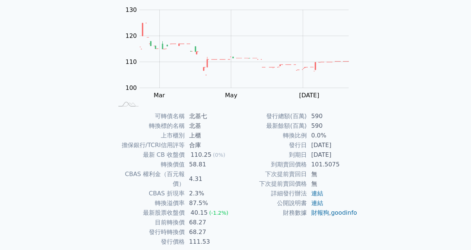
scroll to position [74, 0]
click at [200, 164] on td "58.81" at bounding box center [210, 165] width 51 height 10
copy td "58.81"
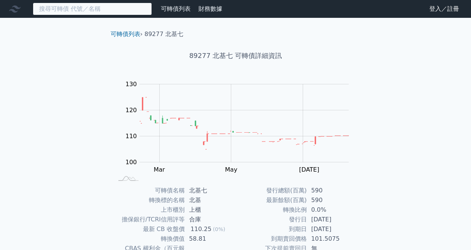
click at [108, 6] on input at bounding box center [92, 9] width 119 height 13
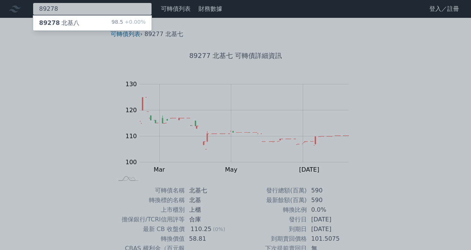
type input "89278"
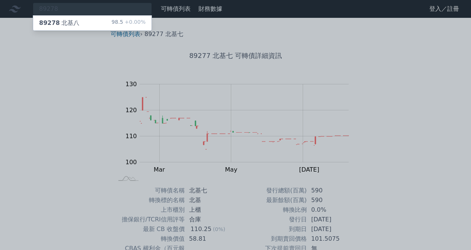
click at [106, 25] on div "89278 北基八 98.5 +0.00%" at bounding box center [92, 23] width 118 height 15
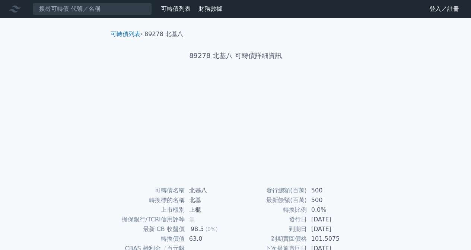
scroll to position [37, 0]
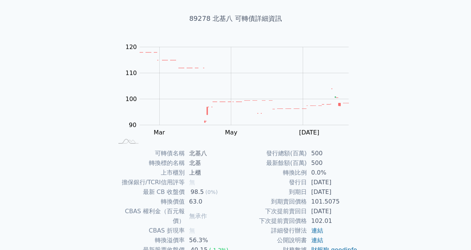
click at [194, 202] on td "63.0" at bounding box center [210, 202] width 51 height 10
copy td "63.0"
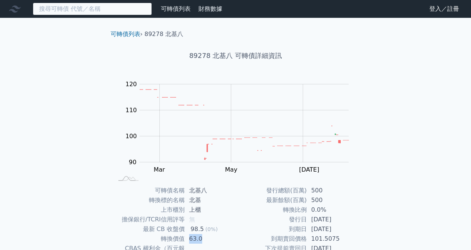
click at [109, 14] on input at bounding box center [92, 9] width 119 height 13
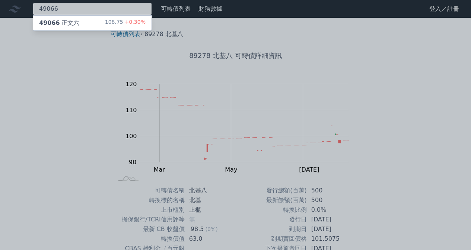
type input "49066"
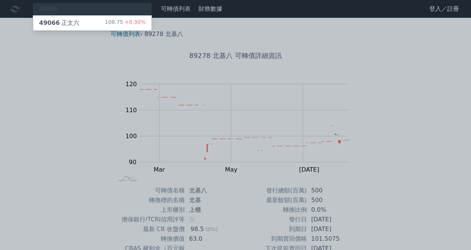
click at [106, 17] on div "49066 正文六 108.75 +0.30%" at bounding box center [92, 23] width 118 height 15
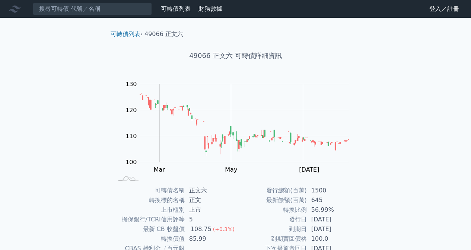
click at [196, 237] on td "85.99" at bounding box center [210, 239] width 51 height 10
copy td "85.99"
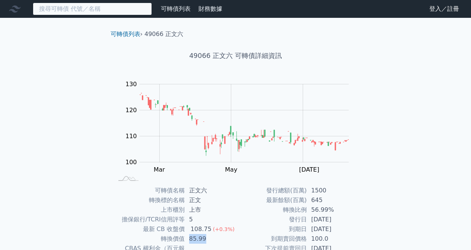
click at [90, 12] on input at bounding box center [92, 9] width 119 height 13
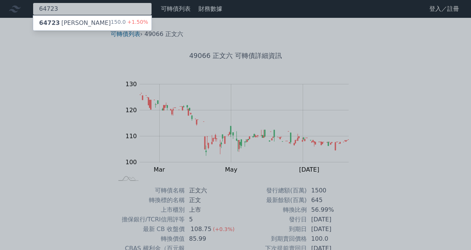
type input "64723"
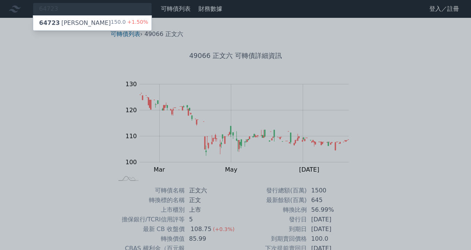
click at [98, 19] on div "64723 保瑞三 150.0 +1.50%" at bounding box center [92, 23] width 118 height 15
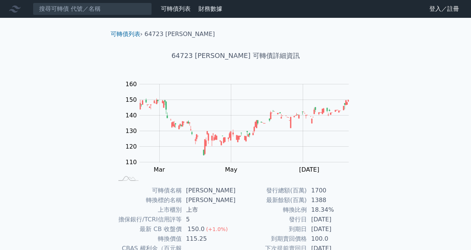
click at [193, 236] on td "115.25" at bounding box center [209, 239] width 54 height 10
copy td "115.25"
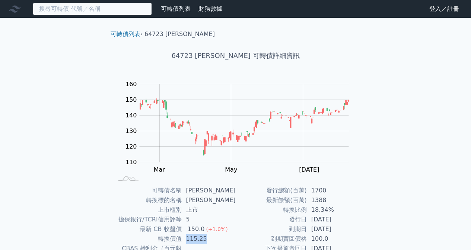
click at [89, 13] on input at bounding box center [92, 9] width 119 height 13
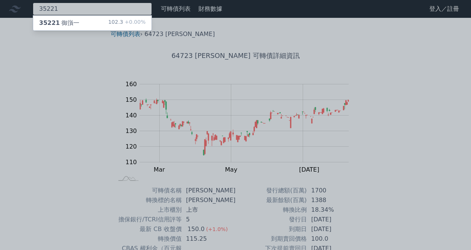
type input "35221"
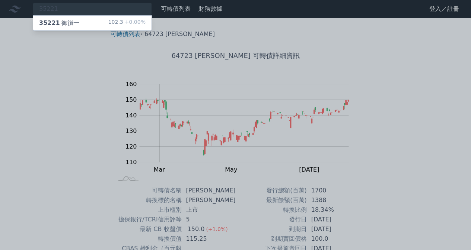
click at [84, 23] on div "35221 御嵿一 102.3 +0.00%" at bounding box center [92, 23] width 118 height 15
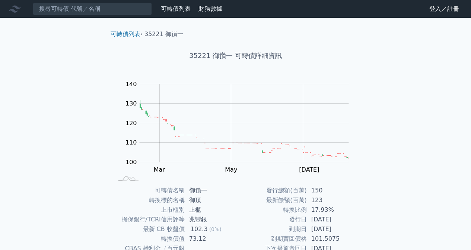
click at [192, 238] on td "73.12" at bounding box center [210, 239] width 51 height 10
copy td "73.12"
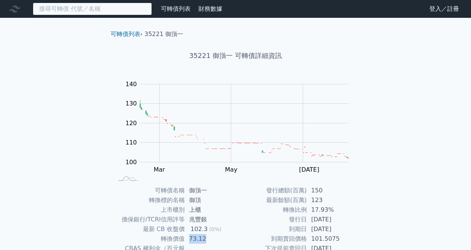
click at [106, 10] on input at bounding box center [92, 9] width 119 height 13
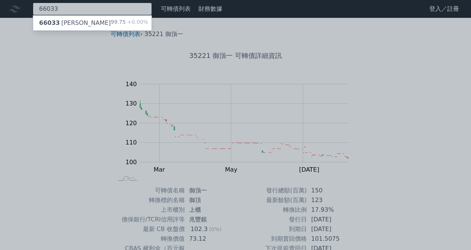
type input "66033"
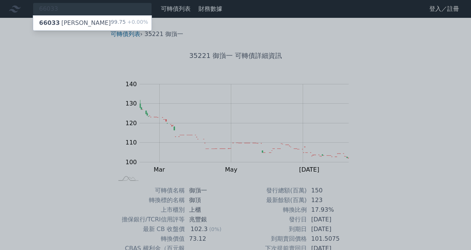
click at [97, 22] on div "66033 富強鑫三 99.75 +0.00%" at bounding box center [92, 23] width 118 height 15
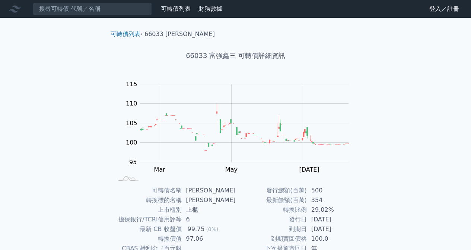
click at [198, 238] on td "97.06" at bounding box center [209, 239] width 54 height 10
copy td "97.06"
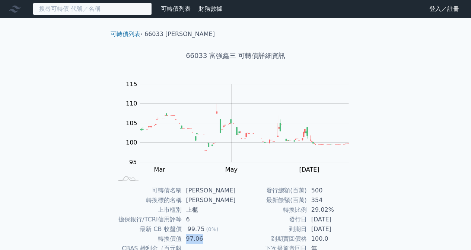
click at [98, 14] on input at bounding box center [92, 9] width 119 height 13
click at [98, 11] on input at bounding box center [92, 9] width 119 height 13
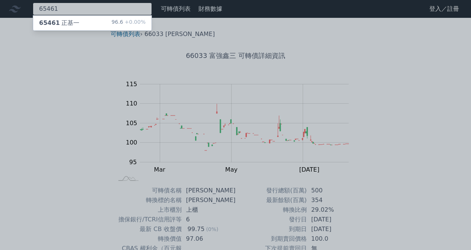
type input "65461"
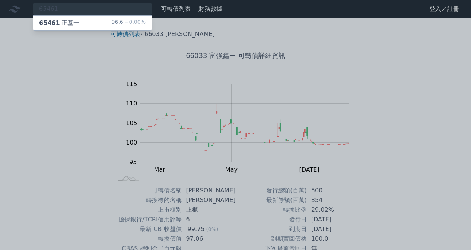
click at [83, 25] on div "65461 正基一 96.6 +0.00%" at bounding box center [92, 23] width 118 height 15
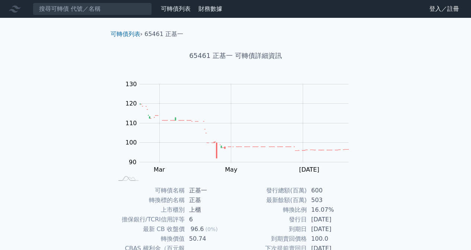
scroll to position [37, 0]
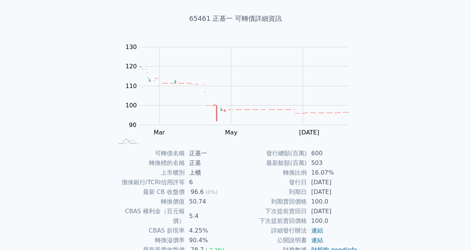
click at [197, 198] on td "50.74" at bounding box center [210, 202] width 51 height 10
click at [197, 199] on td "50.74" at bounding box center [210, 202] width 51 height 10
copy td "50.74"
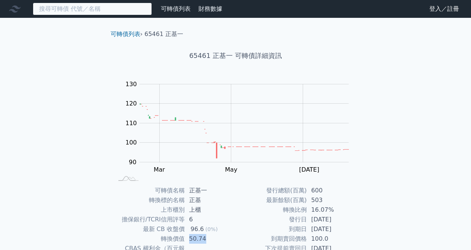
click at [106, 11] on input at bounding box center [92, 9] width 119 height 13
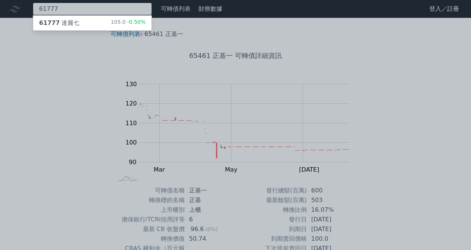
type input "61777"
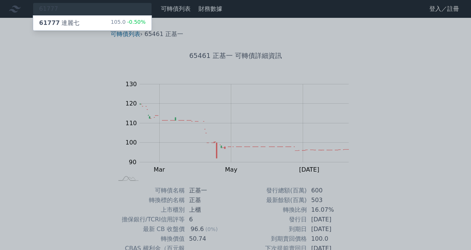
click at [95, 26] on div "61777 達麗七 105.0 -0.50%" at bounding box center [92, 23] width 118 height 15
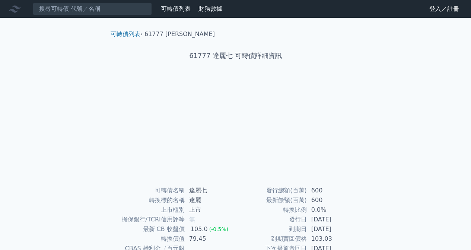
scroll to position [37, 0]
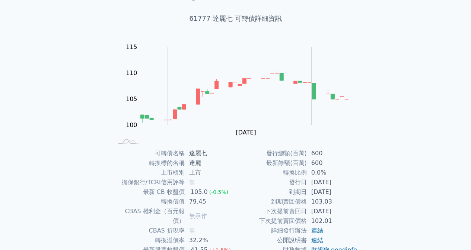
click at [199, 205] on td "79.45" at bounding box center [210, 202] width 51 height 10
copy td "79.45"
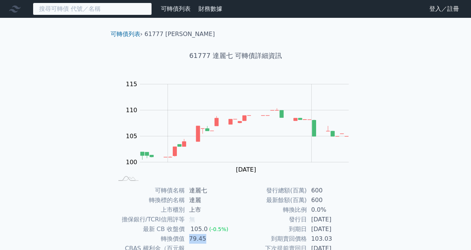
click at [86, 6] on input at bounding box center [92, 9] width 119 height 13
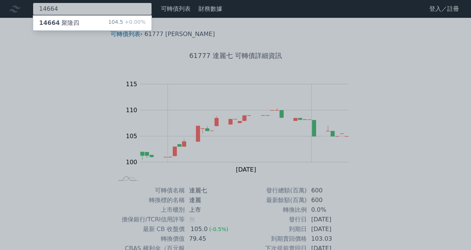
type input "14664"
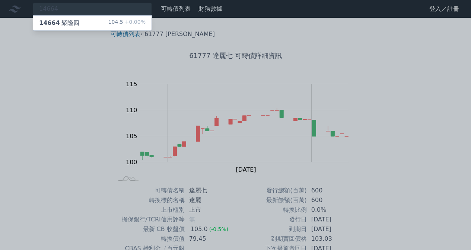
click at [84, 20] on div "14664 聚隆四 104.5 +0.00%" at bounding box center [92, 23] width 118 height 15
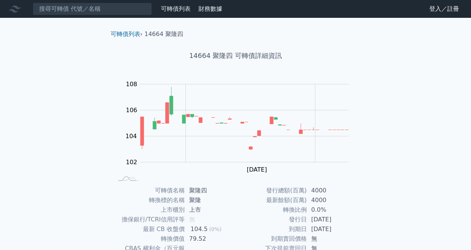
click at [194, 238] on td "79.52" at bounding box center [210, 239] width 51 height 10
copy td "79.52"
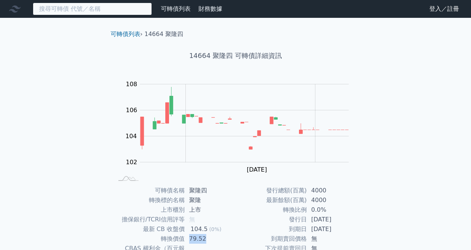
click at [102, 8] on input at bounding box center [92, 9] width 119 height 13
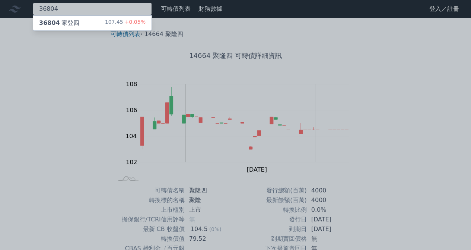
type input "36804"
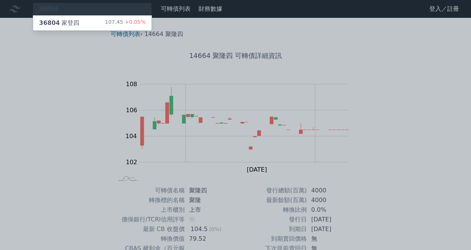
click at [98, 18] on div "36804 家登四 107.45 +0.05%" at bounding box center [92, 23] width 118 height 15
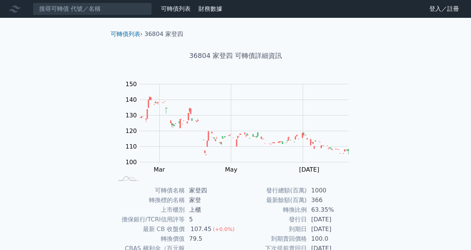
click at [197, 240] on td "79.5" at bounding box center [210, 239] width 51 height 10
copy td "79.5"
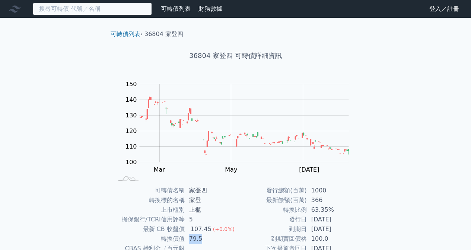
click at [105, 4] on input at bounding box center [92, 9] width 119 height 13
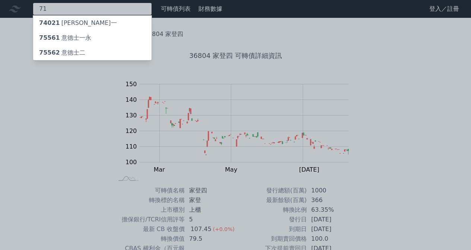
type input "7"
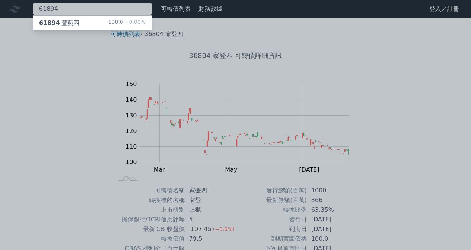
type input "61894"
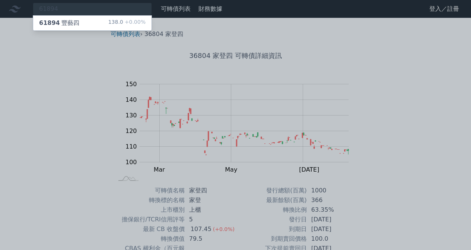
click at [123, 25] on div "138.0 +0.00%" at bounding box center [126, 23] width 37 height 9
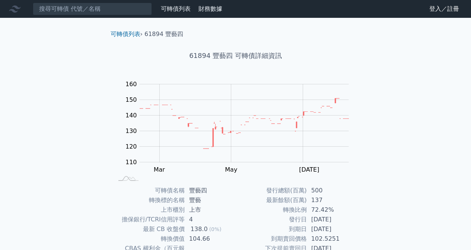
click at [198, 237] on td "104.66" at bounding box center [210, 239] width 51 height 10
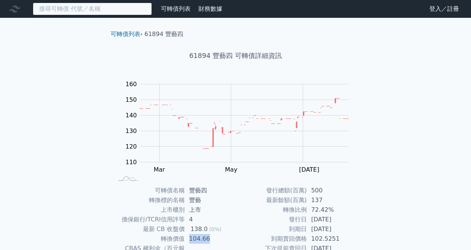
click at [95, 12] on input at bounding box center [92, 9] width 119 height 13
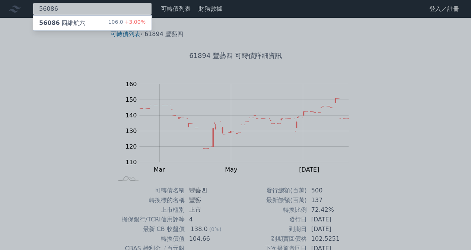
type input "56086"
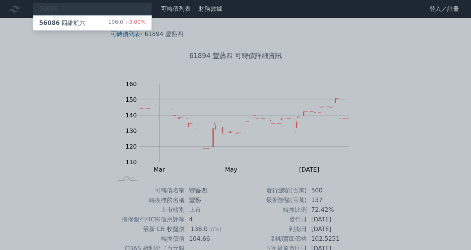
click at [100, 23] on div "56086 四維航六 106.0 +3.00%" at bounding box center [92, 23] width 118 height 15
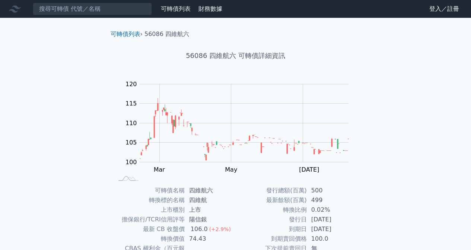
click at [196, 237] on td "74.43" at bounding box center [210, 239] width 51 height 10
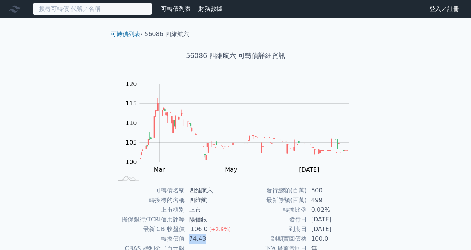
click at [119, 9] on input at bounding box center [92, 9] width 119 height 13
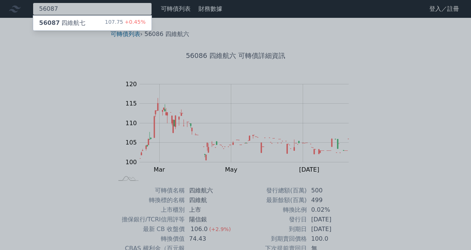
type input "56087"
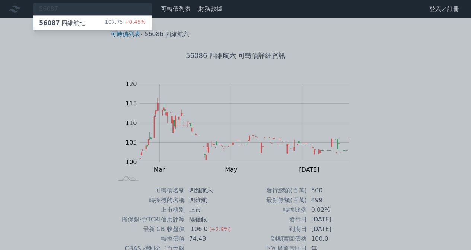
click at [86, 19] on div "56087 四維航七 107.75 +0.45%" at bounding box center [92, 23] width 118 height 15
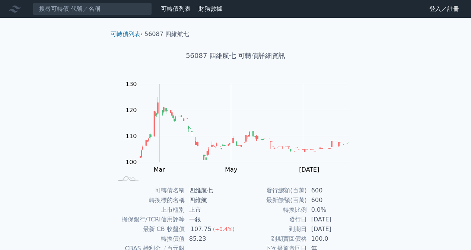
scroll to position [74, 0]
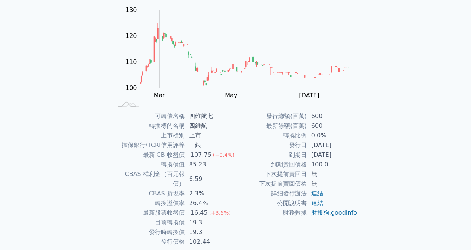
click at [201, 167] on td "85.23" at bounding box center [210, 165] width 51 height 10
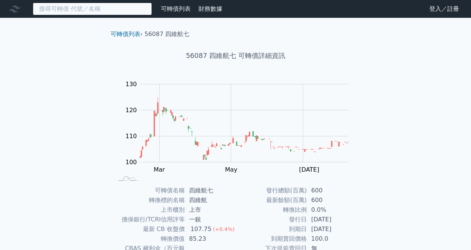
click at [90, 12] on input at bounding box center [92, 9] width 119 height 13
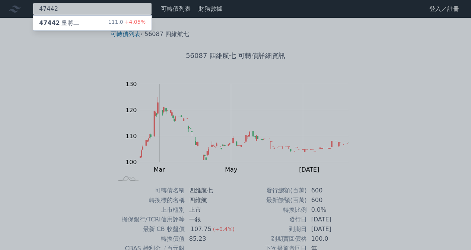
type input "47442"
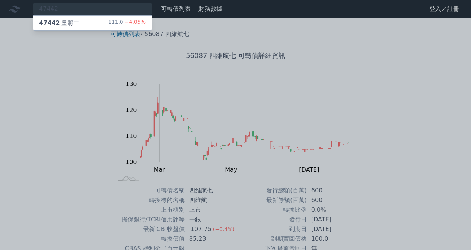
click at [90, 26] on div "47442 皇將二 111.0 +4.05%" at bounding box center [92, 23] width 118 height 15
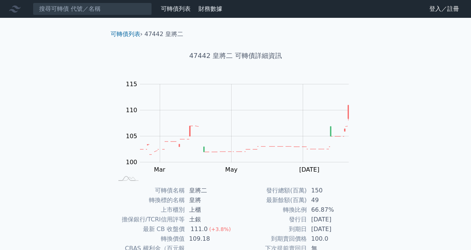
click at [198, 238] on td "109.18" at bounding box center [210, 239] width 51 height 10
click at [197, 238] on td "109.18" at bounding box center [210, 239] width 51 height 10
click at [69, 16] on nav "可轉債列表 財務數據 可轉債列表 財務數據 登入／註冊 登入／註冊" at bounding box center [235, 9] width 471 height 18
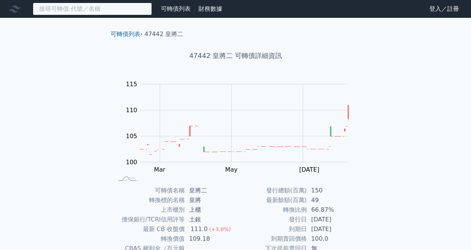
click at [69, 13] on input at bounding box center [92, 9] width 119 height 13
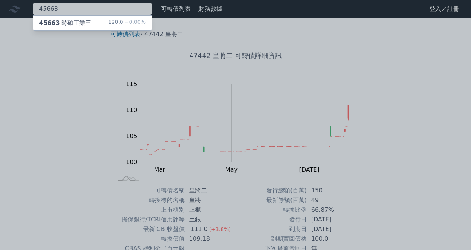
type input "45663"
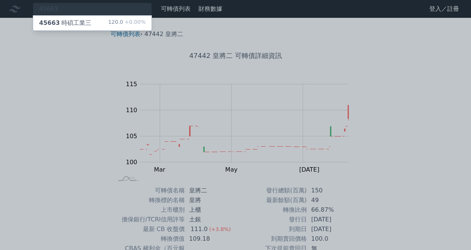
click at [97, 24] on div "45663 時碩工業三 120.0 +0.00%" at bounding box center [92, 23] width 118 height 15
click at [71, 22] on div "45663 時碩工業三" at bounding box center [65, 23] width 52 height 9
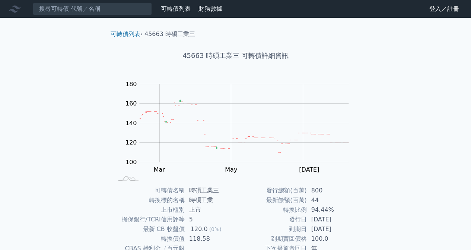
click at [205, 240] on td "118.58" at bounding box center [210, 239] width 51 height 10
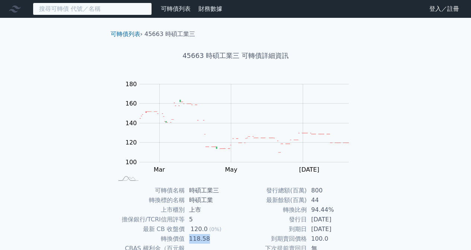
click at [106, 9] on input at bounding box center [92, 9] width 119 height 13
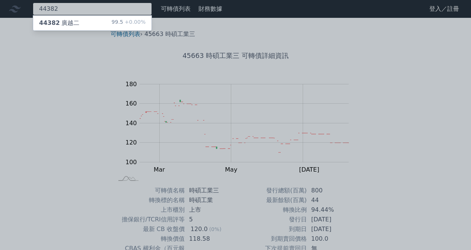
type input "44382"
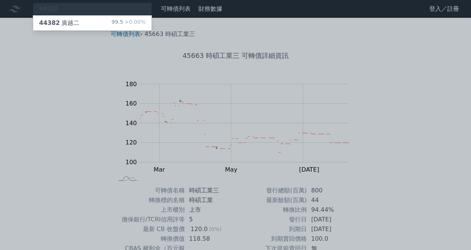
click at [97, 19] on div "44382 廣越二 99.5 +0.00%" at bounding box center [92, 23] width 118 height 15
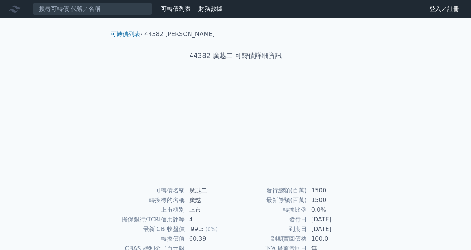
click at [197, 240] on td "60.39" at bounding box center [210, 239] width 51 height 10
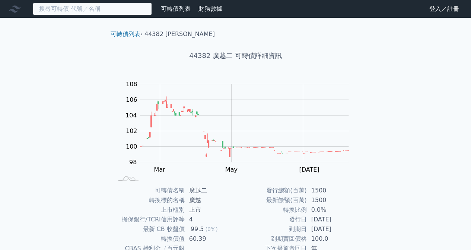
click at [143, 15] on input at bounding box center [92, 9] width 119 height 13
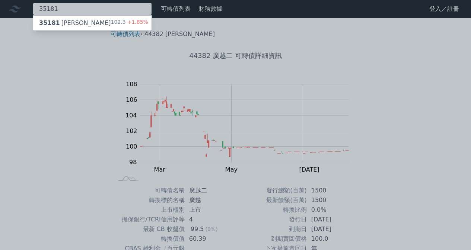
type input "35181"
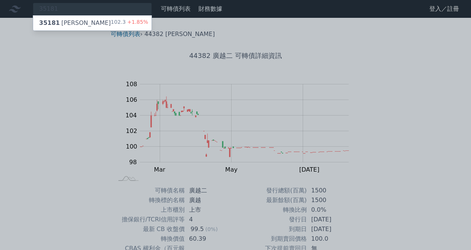
click at [76, 28] on div "35181 柏騰一 102.3 +1.85%" at bounding box center [92, 23] width 118 height 15
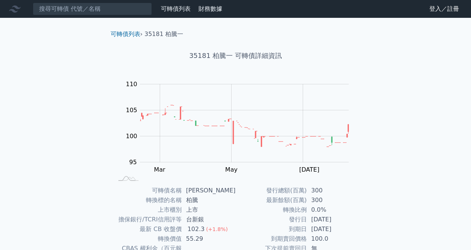
click at [200, 237] on td "55.29" at bounding box center [209, 239] width 54 height 10
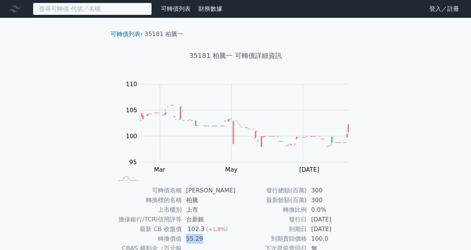
click at [119, 3] on input at bounding box center [92, 9] width 119 height 13
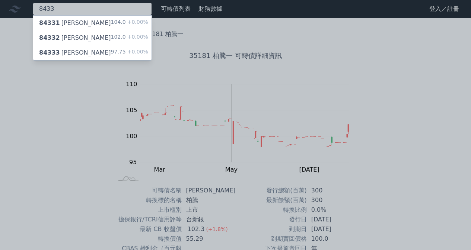
type input "8433"
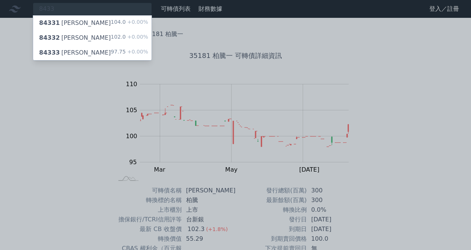
click at [79, 33] on div "84332 弘帆二 102.0 +0.00%" at bounding box center [92, 38] width 118 height 15
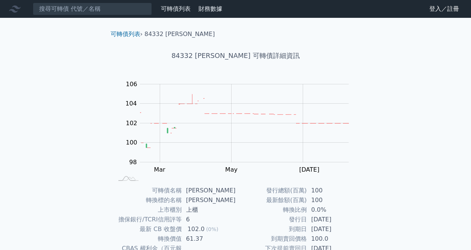
click at [195, 240] on td "61.37" at bounding box center [209, 239] width 54 height 10
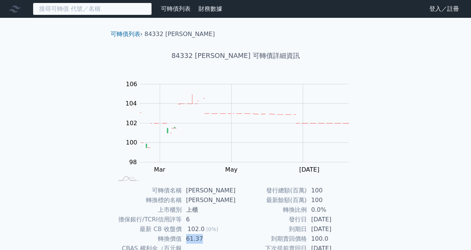
click at [111, 12] on input at bounding box center [92, 9] width 119 height 13
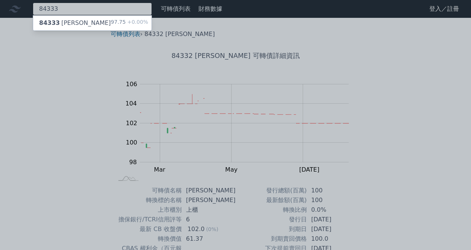
type input "84333"
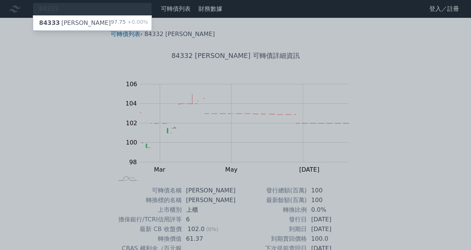
click at [102, 17] on div "84333 弘帆三 97.75 +0.00%" at bounding box center [92, 23] width 118 height 15
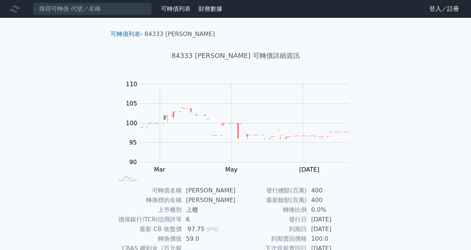
click at [201, 233] on div "97.75" at bounding box center [196, 230] width 20 height 10
click at [195, 244] on td "4.51" at bounding box center [209, 253] width 54 height 19
click at [196, 240] on td "59.0" at bounding box center [209, 239] width 54 height 10
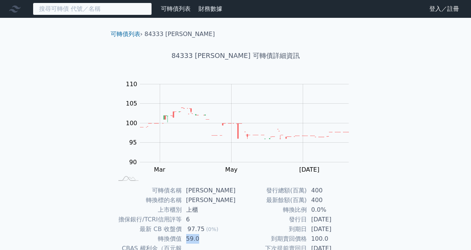
click at [80, 13] on input at bounding box center [92, 9] width 119 height 13
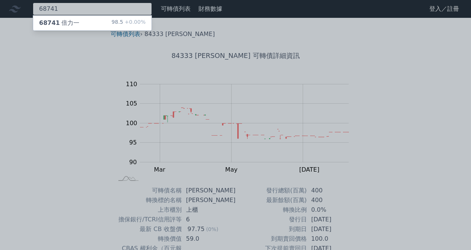
type input "68741"
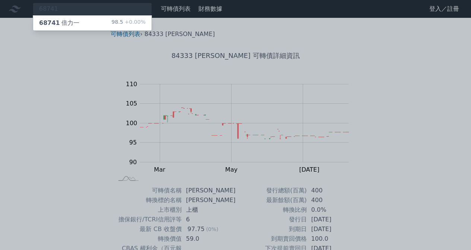
click at [87, 27] on div "68741 倍力一 98.5 +0.00%" at bounding box center [92, 23] width 118 height 15
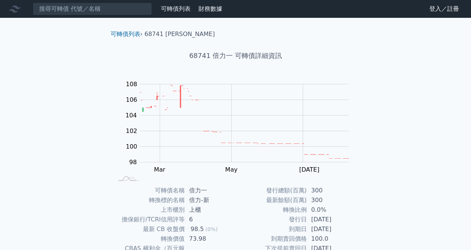
click at [202, 239] on td "73.98" at bounding box center [210, 239] width 51 height 10
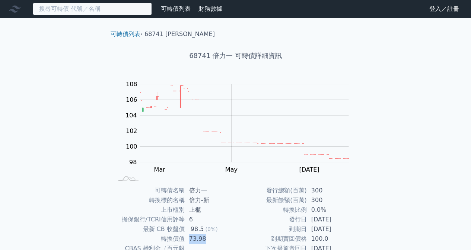
click at [121, 5] on input at bounding box center [92, 9] width 119 height 13
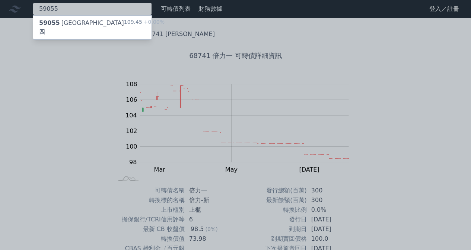
type input "59055"
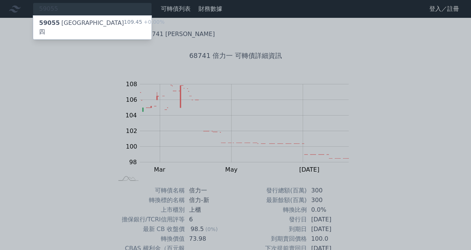
click at [80, 27] on div "59055 [GEOGRAPHIC_DATA]四" at bounding box center [81, 28] width 85 height 18
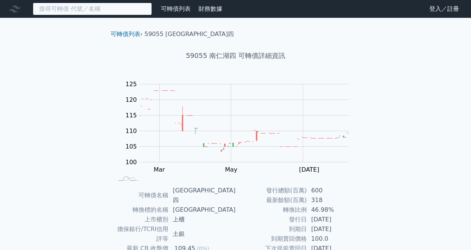
click at [102, 12] on input at bounding box center [92, 9] width 119 height 13
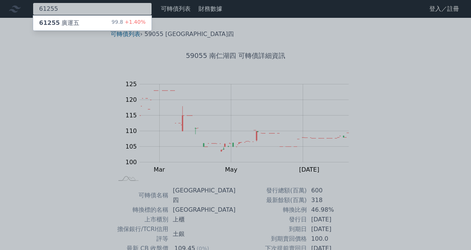
type input "61255"
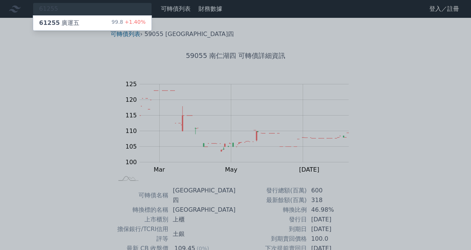
click at [74, 29] on div "61255 廣運五 99.8 +1.40%" at bounding box center [92, 23] width 118 height 15
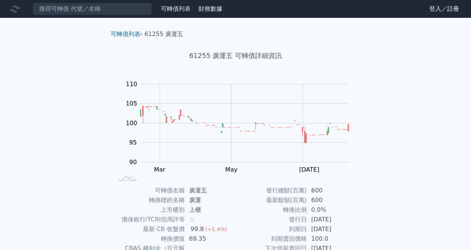
click at [190, 236] on td "69.35" at bounding box center [210, 239] width 51 height 10
drag, startPoint x: 403, startPoint y: 89, endPoint x: 51, endPoint y: 183, distance: 365.0
click at [51, 183] on div "可轉債列表 財務數據 可轉債列表 財務數據 登入／註冊 登入／註冊 可轉債列表 › 61255 廣運五 61255 廣運五 可轉債詳細資訊 Zoom Out …" at bounding box center [235, 177] width 471 height 354
click at [66, 188] on div "可轉債列表 財務數據 可轉債列表 財務數據 登入／註冊 登入／註冊 可轉債列表 › 61255 廣運五 61255 廣運五 可轉債詳細資訊 Zoom Out …" at bounding box center [235, 177] width 471 height 354
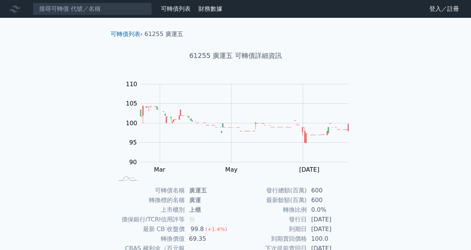
drag, startPoint x: 109, startPoint y: 199, endPoint x: 346, endPoint y: 232, distance: 239.0
click at [346, 232] on div "可轉債列表 財務數據 可轉債列表 財務數據 登入／註冊 登入／註冊 可轉債列表 › 61255 廣運五 61255 廣運五 可轉債詳細資訊 Zoom Out …" at bounding box center [235, 177] width 471 height 354
click at [346, 232] on td "[DATE]" at bounding box center [332, 230] width 51 height 10
